Goal: Check status: Check status

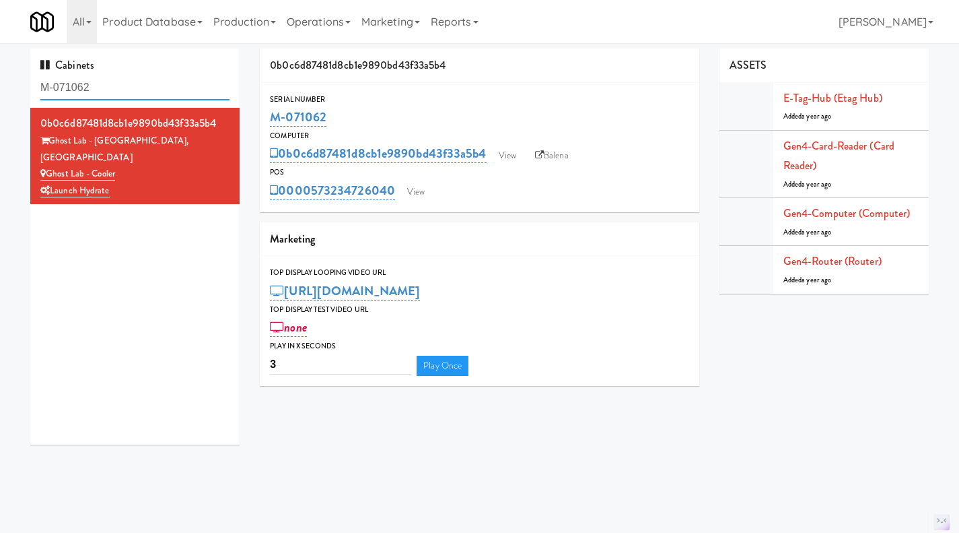
click at [118, 87] on input "M-071062" at bounding box center [134, 87] width 189 height 25
paste input "110607"
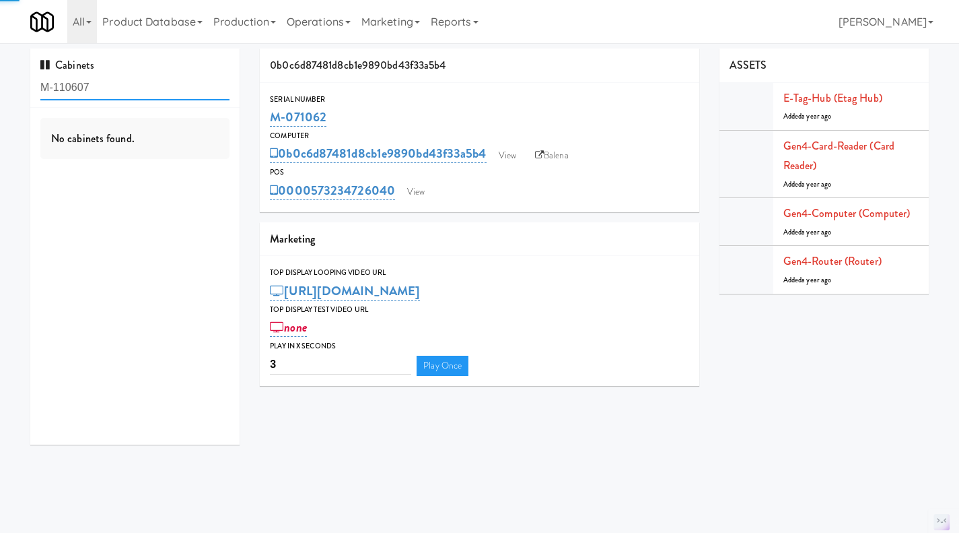
type input "M-110607"
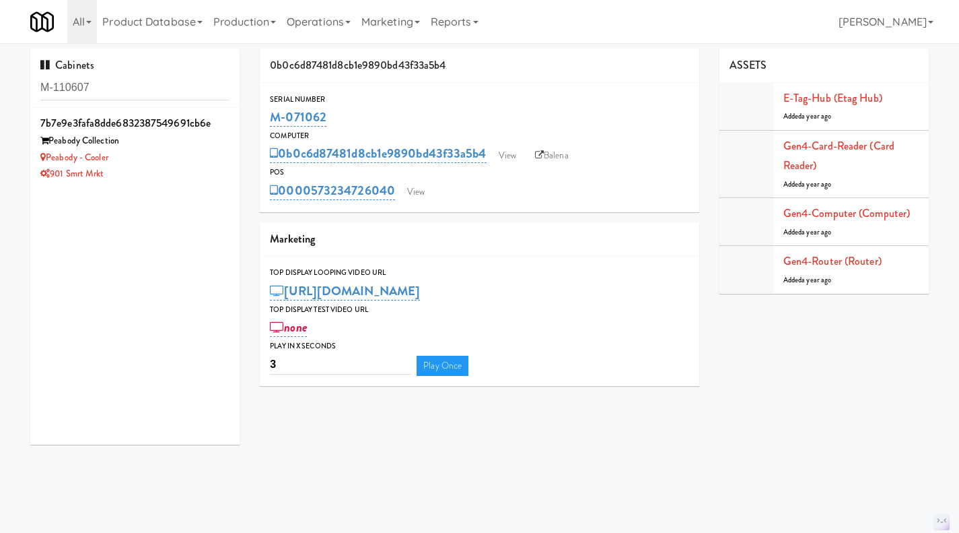
click at [176, 173] on div "901 Smrt Mrkt" at bounding box center [134, 174] width 189 height 17
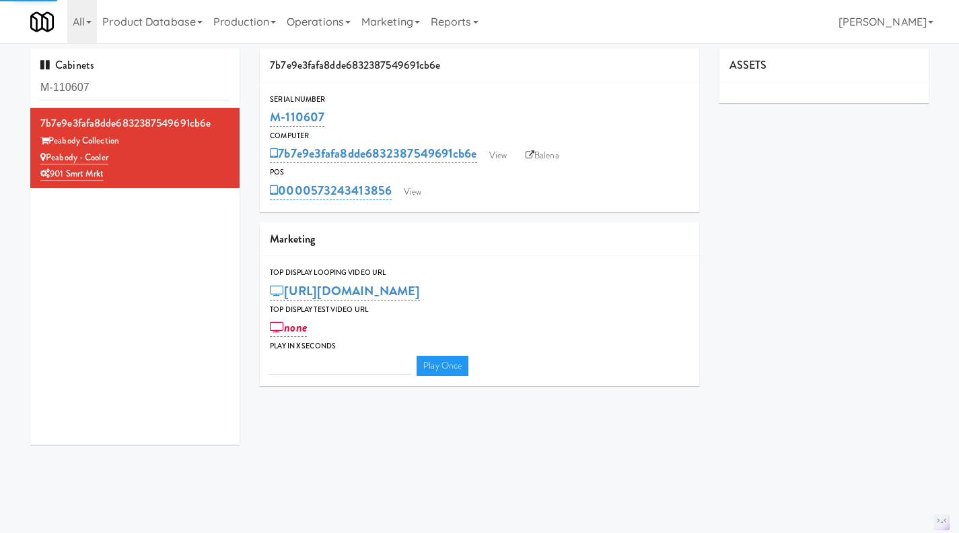
type input "3"
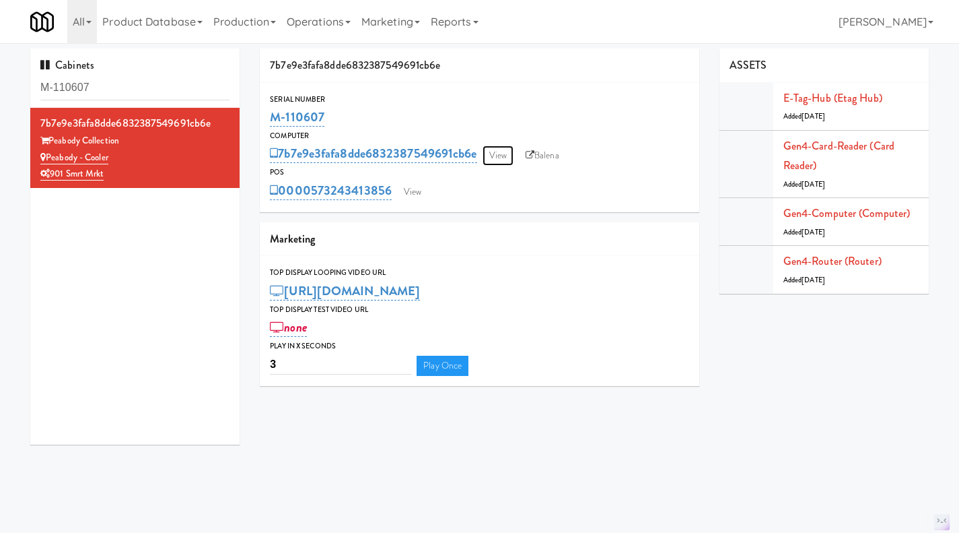
click at [500, 161] on link "View" at bounding box center [498, 155] width 31 height 20
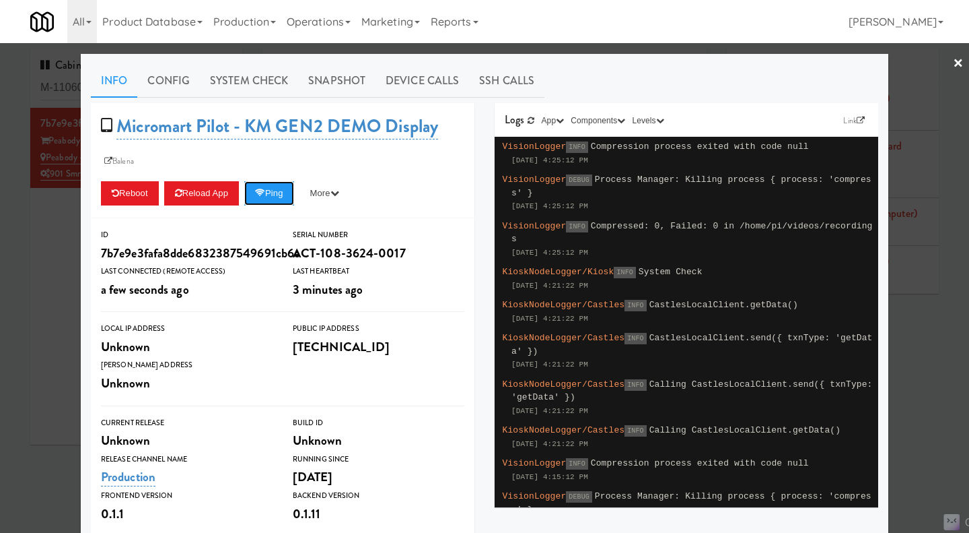
click at [266, 200] on button "Ping" at bounding box center [269, 193] width 50 height 24
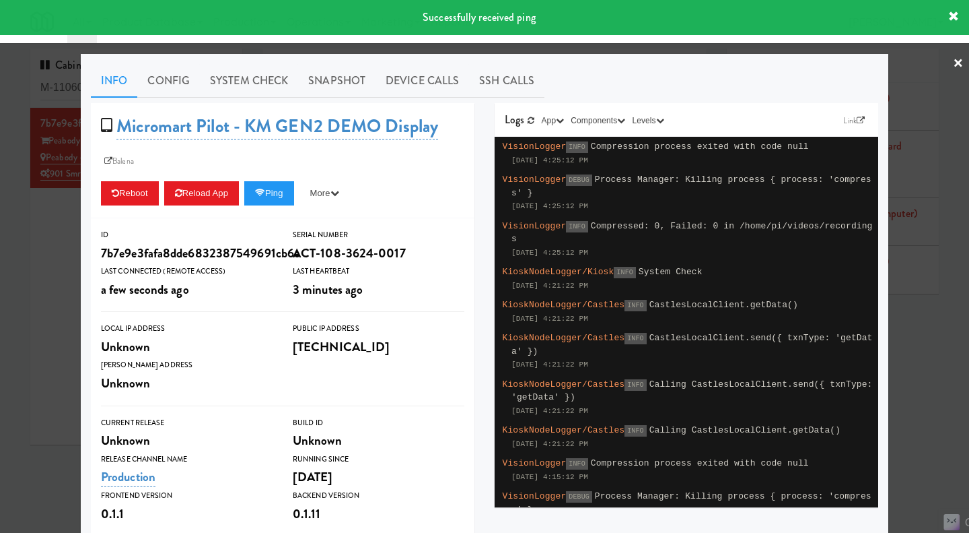
click at [252, 80] on link "System Check" at bounding box center [249, 81] width 98 height 34
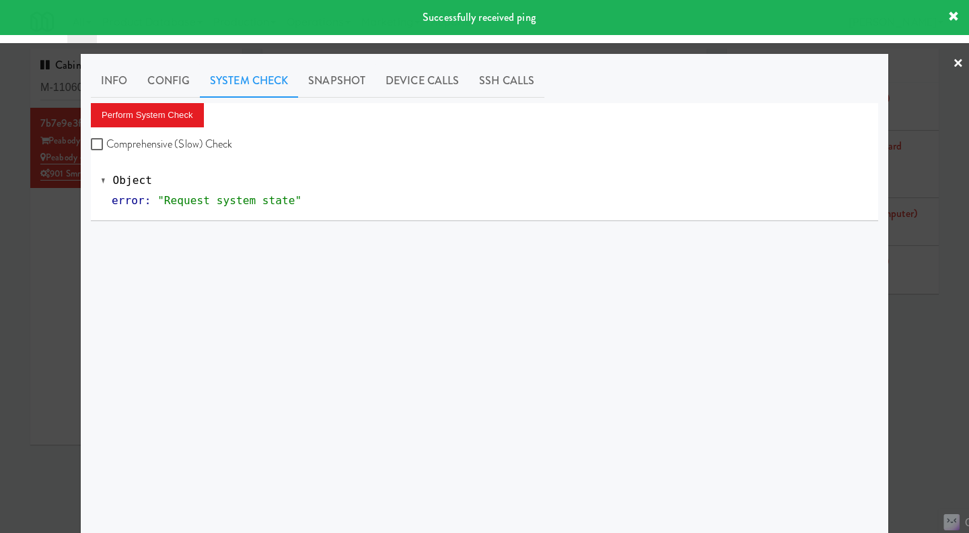
click at [43, 265] on div at bounding box center [484, 266] width 969 height 533
